Goal: Navigation & Orientation: Find specific page/section

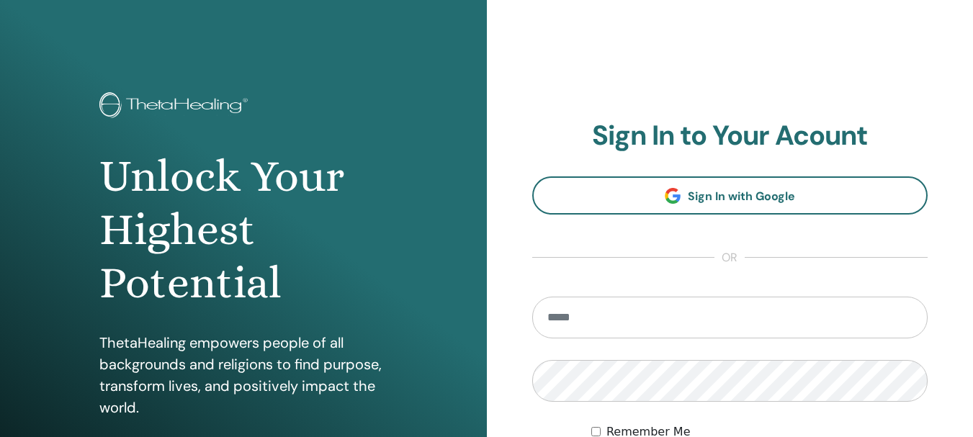
type input "**********"
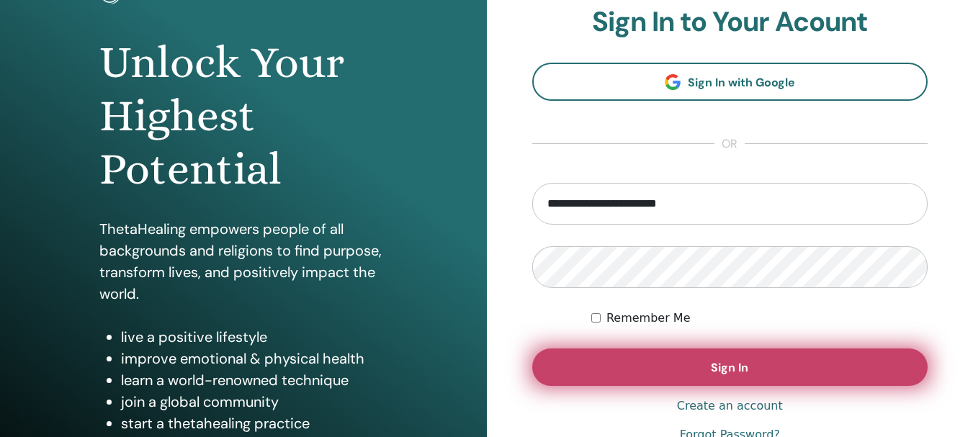
click at [721, 368] on span "Sign In" at bounding box center [729, 367] width 37 height 15
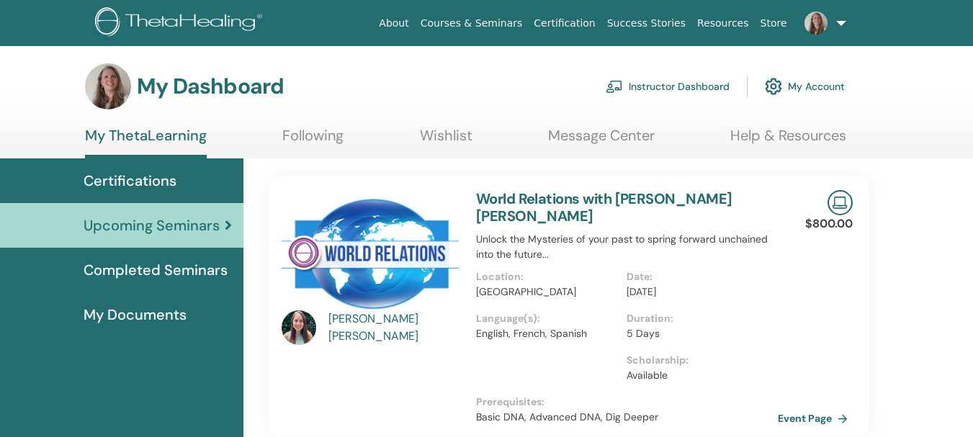
click at [671, 86] on link "Instructor Dashboard" at bounding box center [667, 87] width 124 height 32
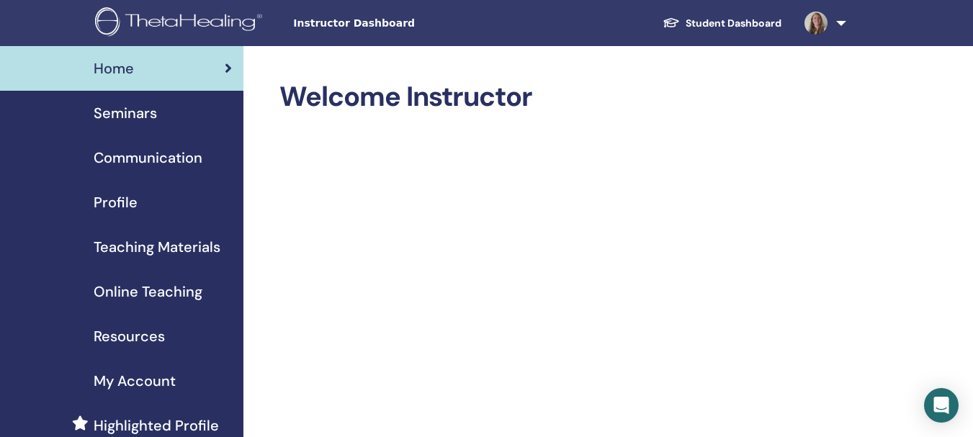
click at [131, 110] on span "Seminars" at bounding box center [125, 113] width 63 height 22
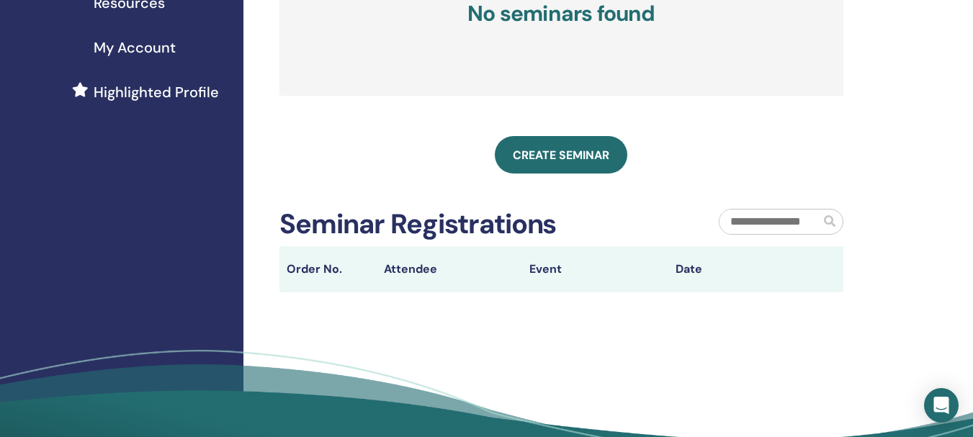
scroll to position [338, 0]
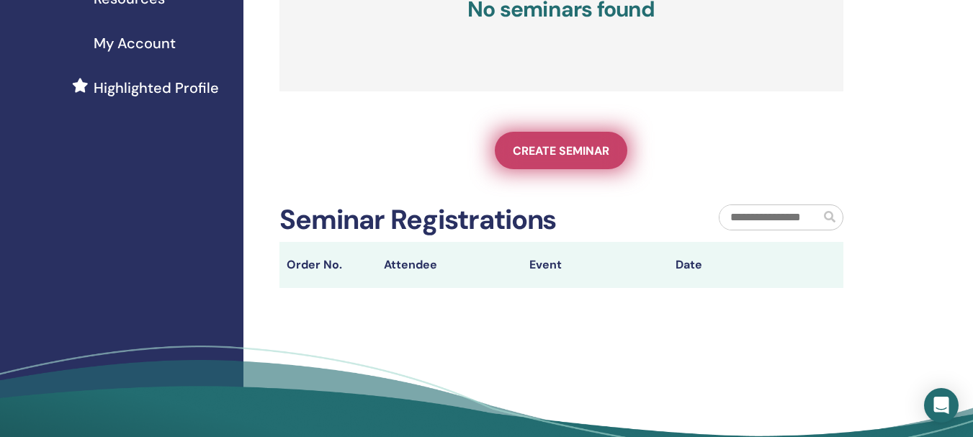
click at [551, 158] on span "Create seminar" at bounding box center [561, 150] width 96 height 15
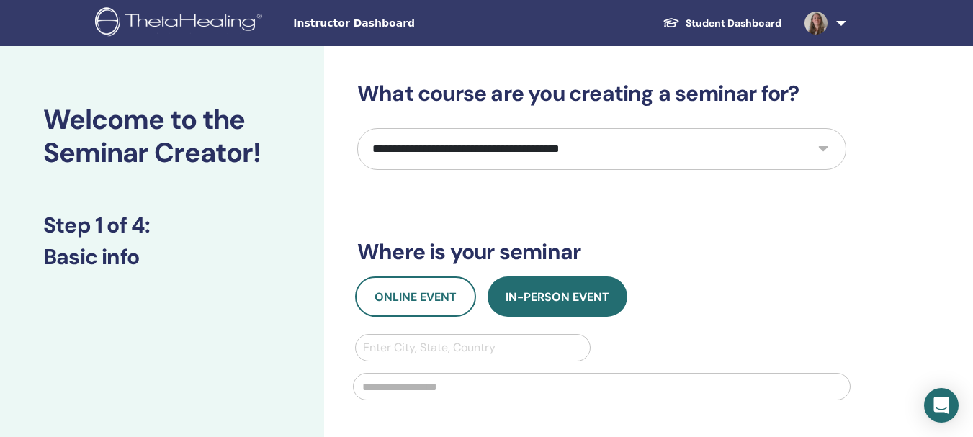
click at [745, 24] on link "Student Dashboard" at bounding box center [722, 23] width 142 height 27
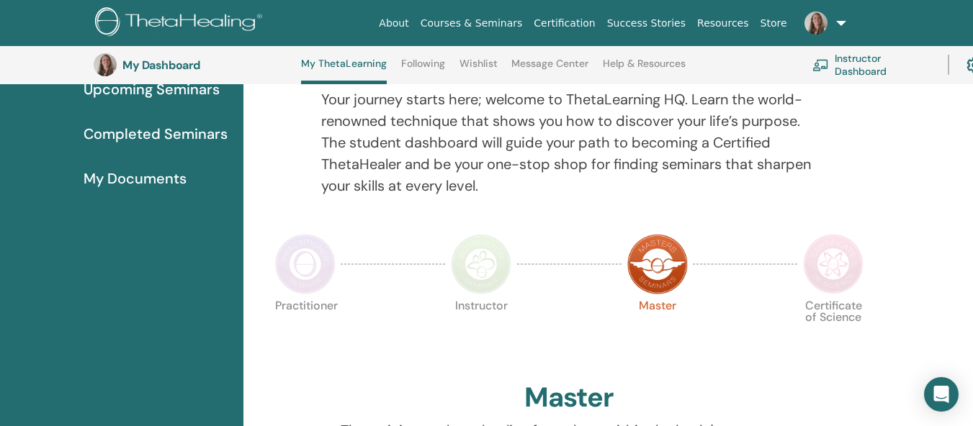
scroll to position [171, 0]
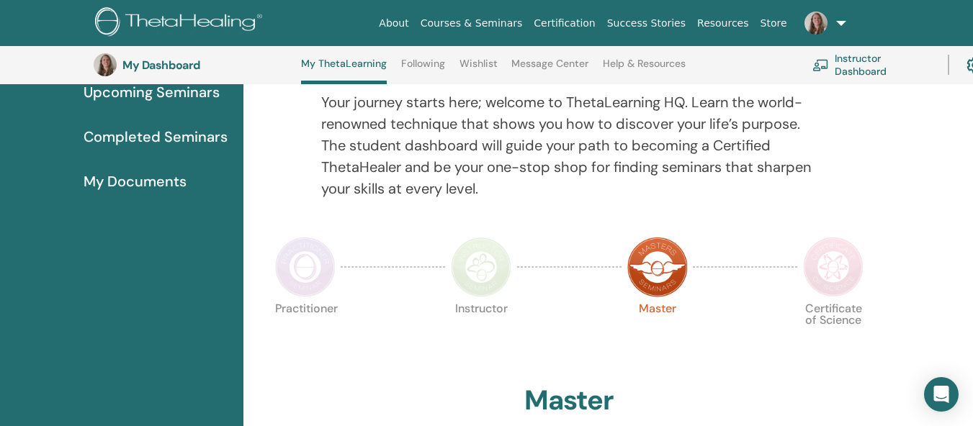
click at [810, 269] on img at bounding box center [833, 267] width 60 height 60
click at [836, 258] on img at bounding box center [833, 267] width 60 height 60
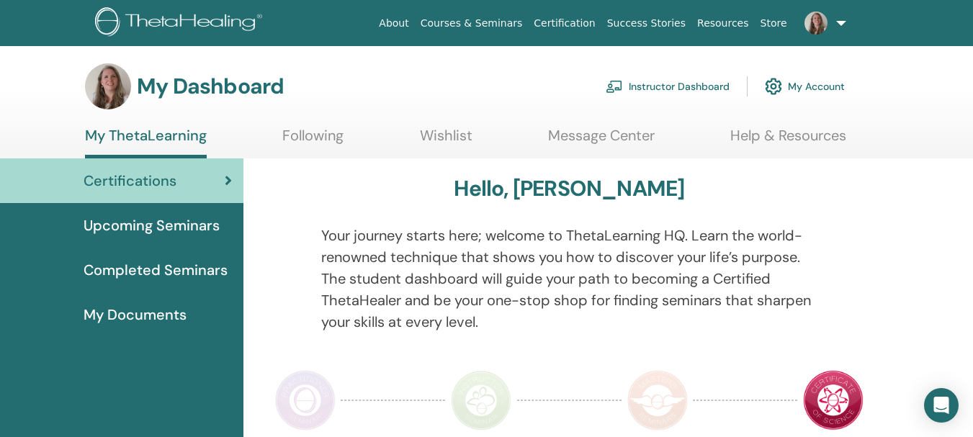
click at [143, 221] on span "Upcoming Seminars" at bounding box center [152, 226] width 136 height 22
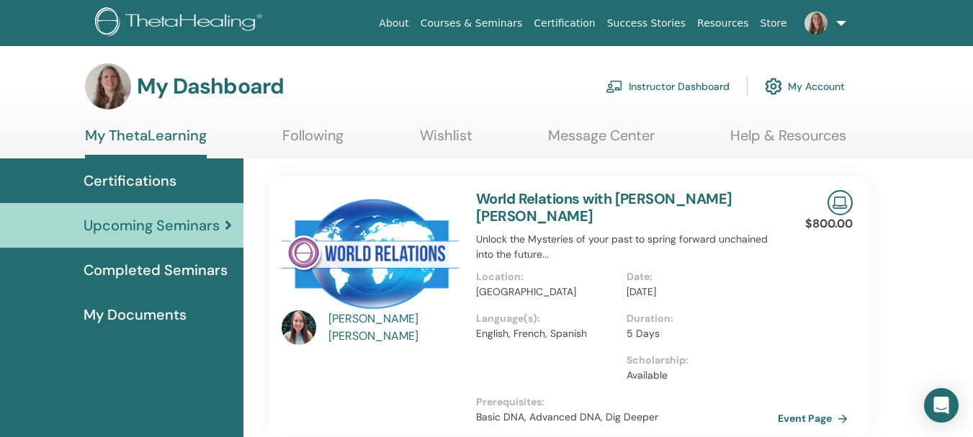
click at [166, 270] on span "Completed Seminars" at bounding box center [156, 270] width 144 height 22
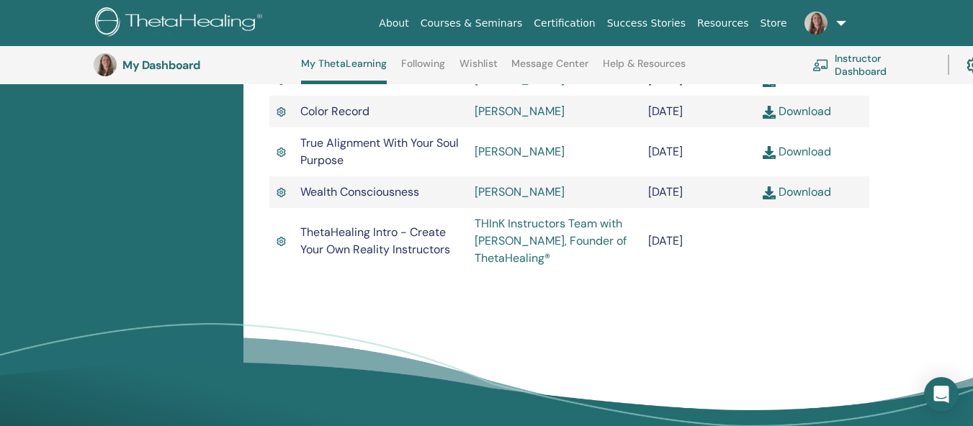
scroll to position [1637, 0]
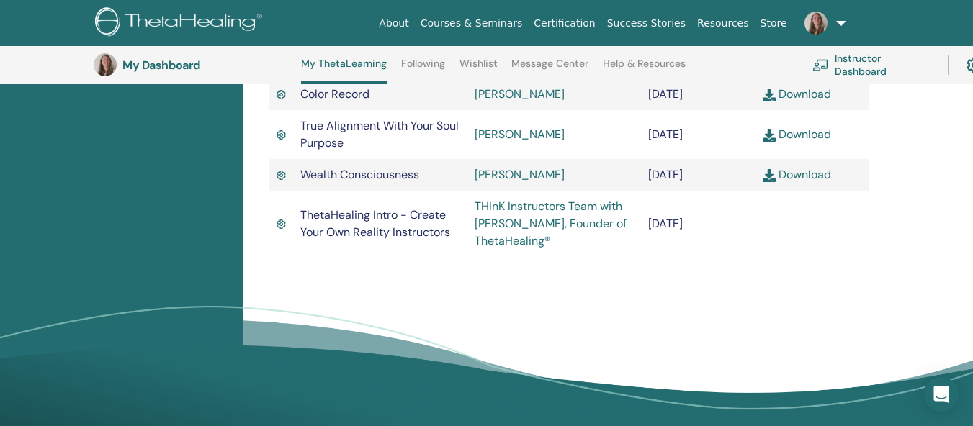
click at [277, 225] on img at bounding box center [280, 224] width 9 height 14
click at [282, 225] on img at bounding box center [280, 224] width 9 height 14
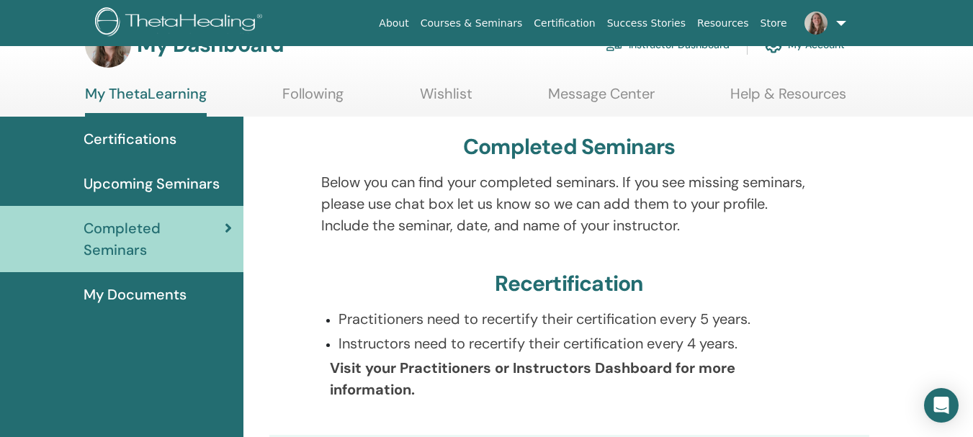
scroll to position [33, 0]
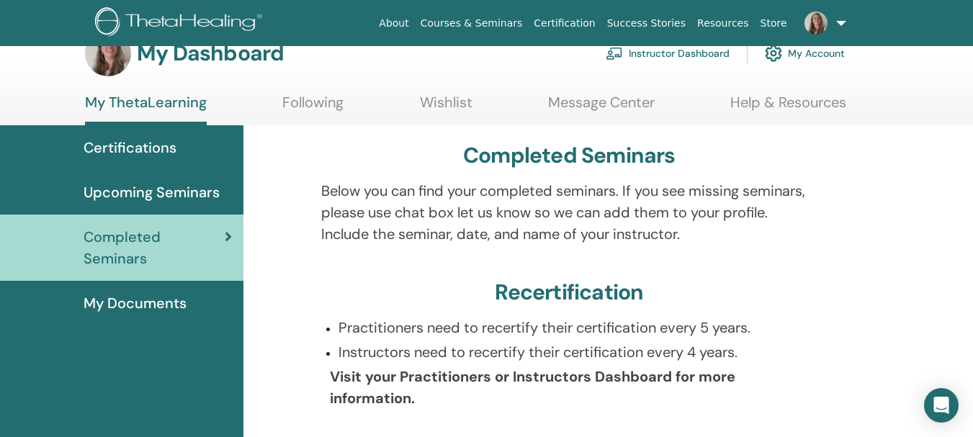
click at [135, 312] on span "My Documents" at bounding box center [135, 303] width 103 height 22
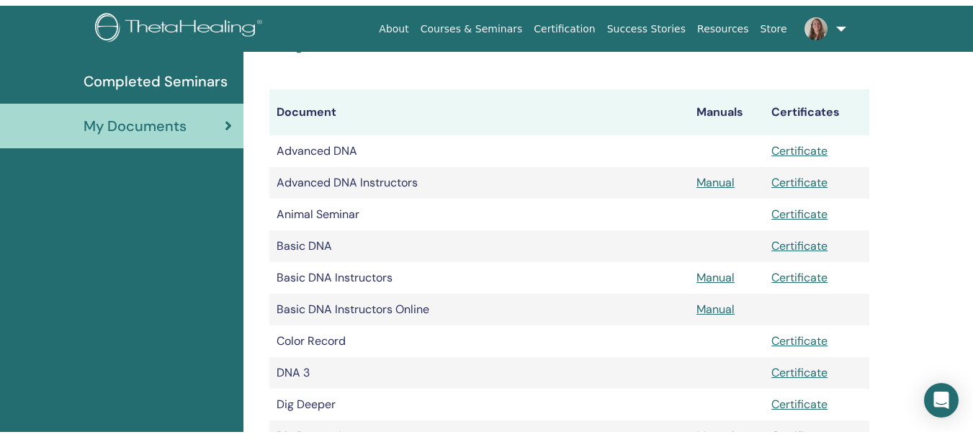
scroll to position [6, 0]
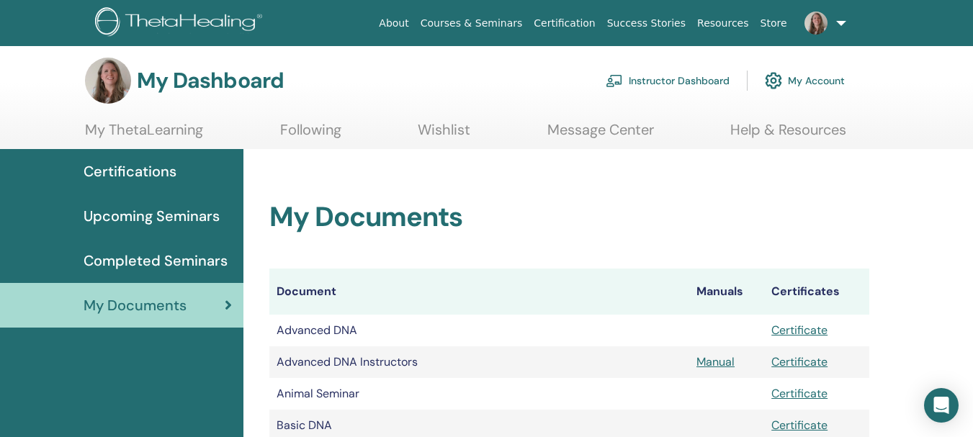
click at [685, 80] on link "Instructor Dashboard" at bounding box center [667, 81] width 124 height 32
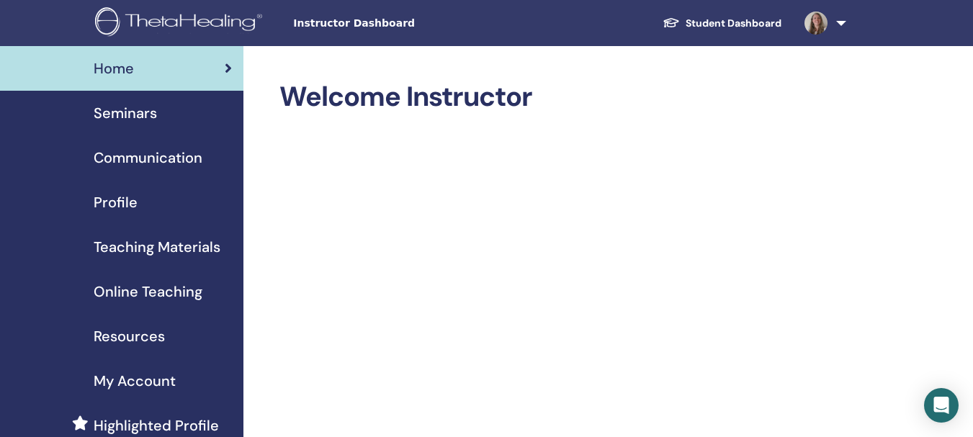
scroll to position [37, 0]
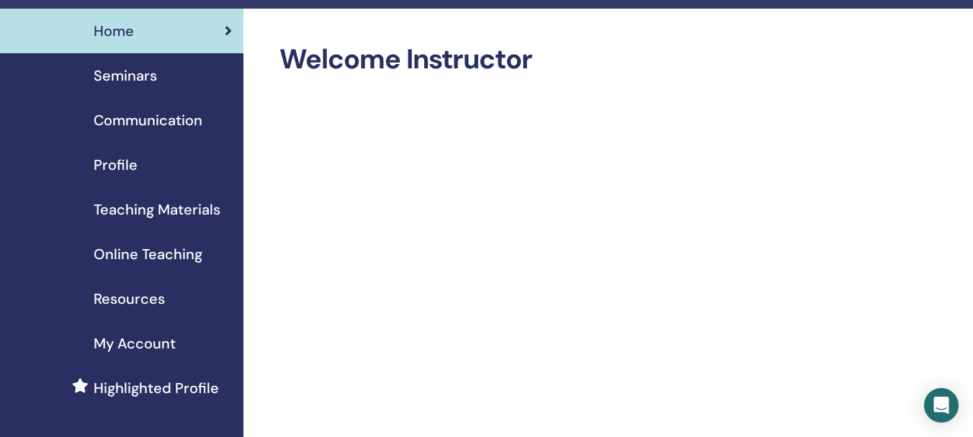
click at [138, 78] on span "Seminars" at bounding box center [125, 76] width 63 height 22
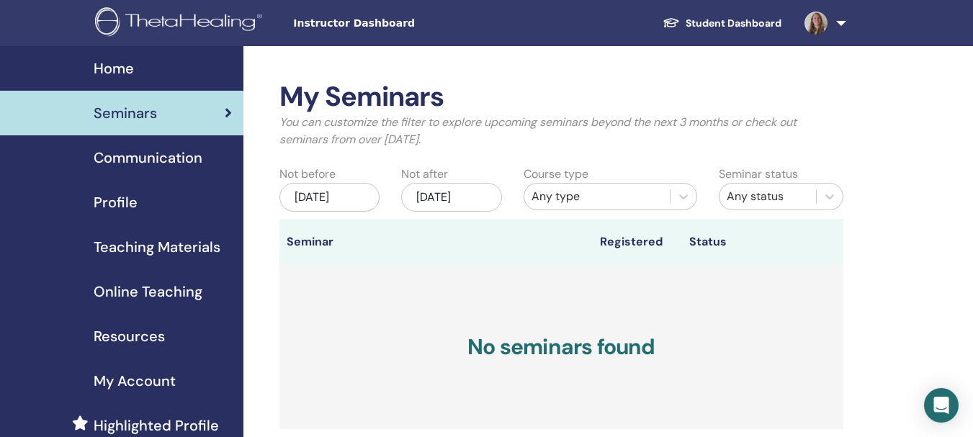
click at [738, 17] on link "Student Dashboard" at bounding box center [722, 23] width 142 height 27
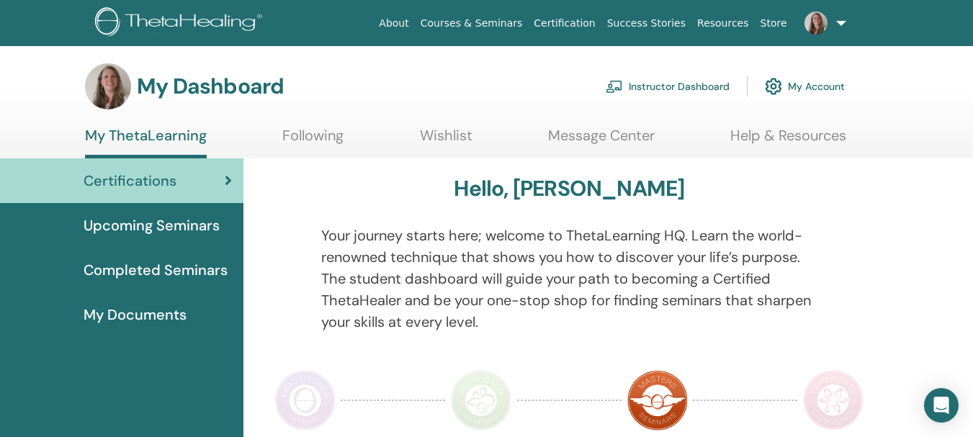
click at [138, 271] on span "Completed Seminars" at bounding box center [156, 270] width 144 height 22
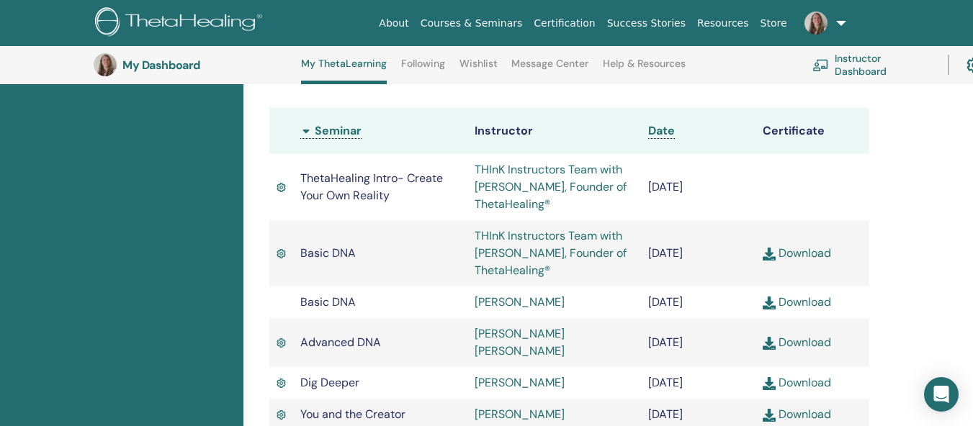
scroll to position [372, 0]
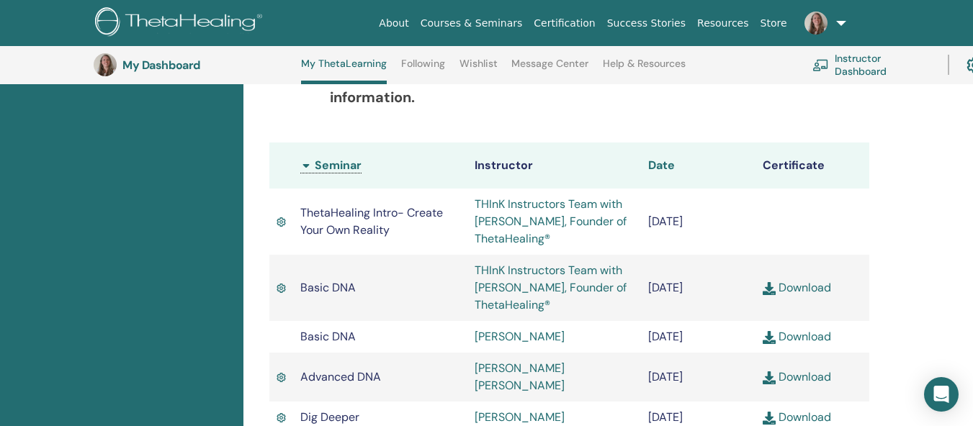
click at [661, 166] on span "Date" at bounding box center [661, 165] width 27 height 15
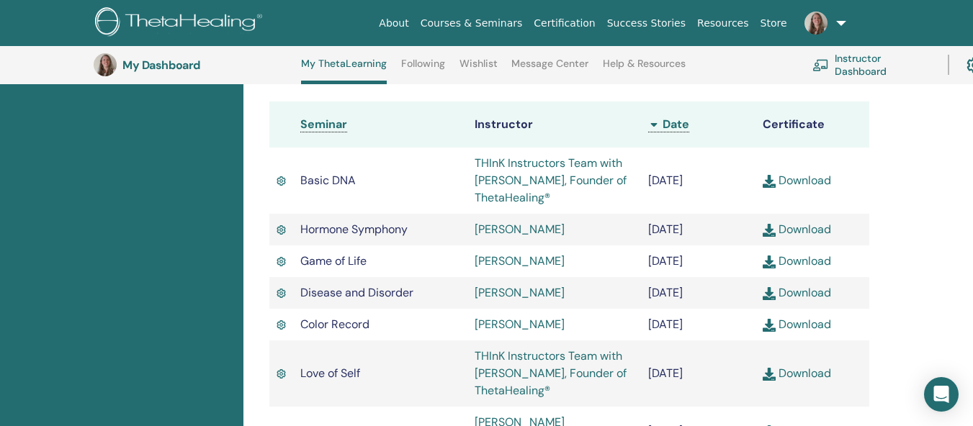
scroll to position [409, 0]
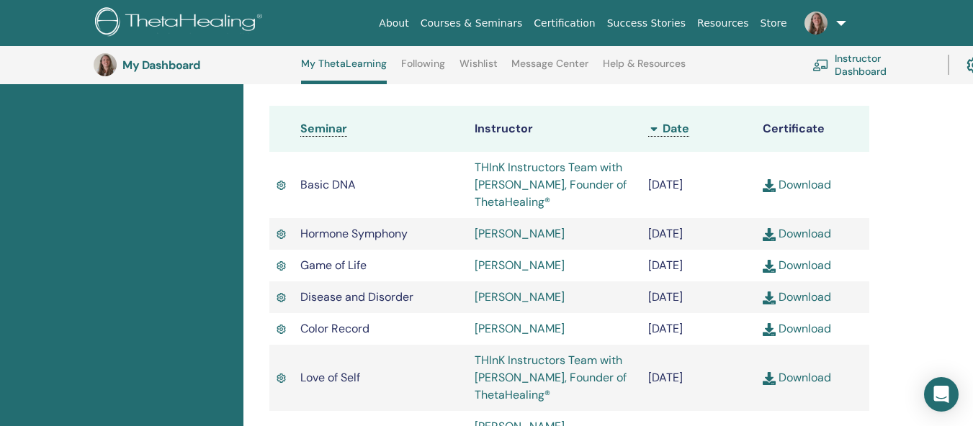
click at [508, 21] on link "Courses & Seminars" at bounding box center [472, 23] width 114 height 27
